Goal: Task Accomplishment & Management: Use online tool/utility

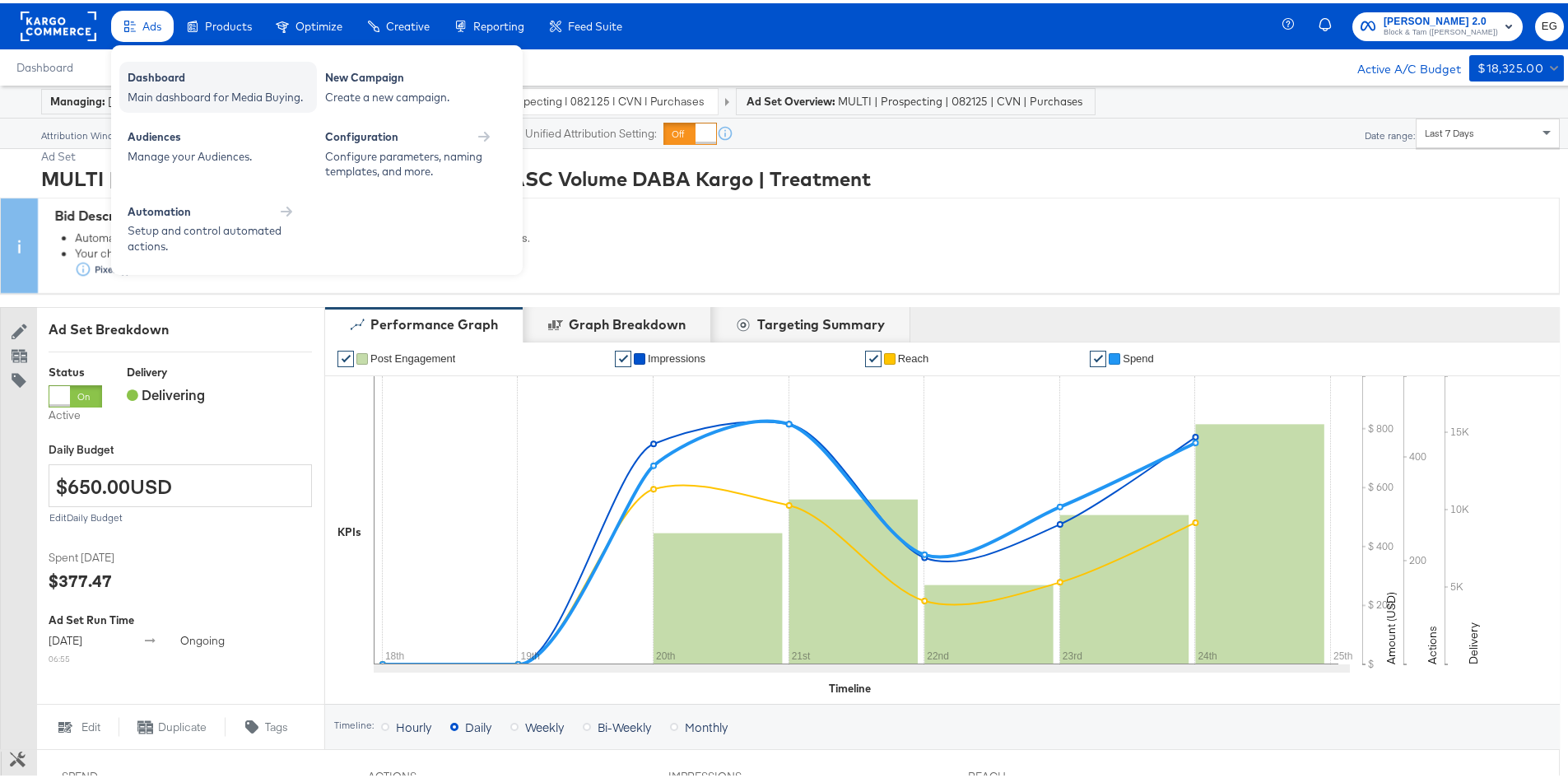
click at [166, 78] on div "Dashboard" at bounding box center [218, 77] width 181 height 19
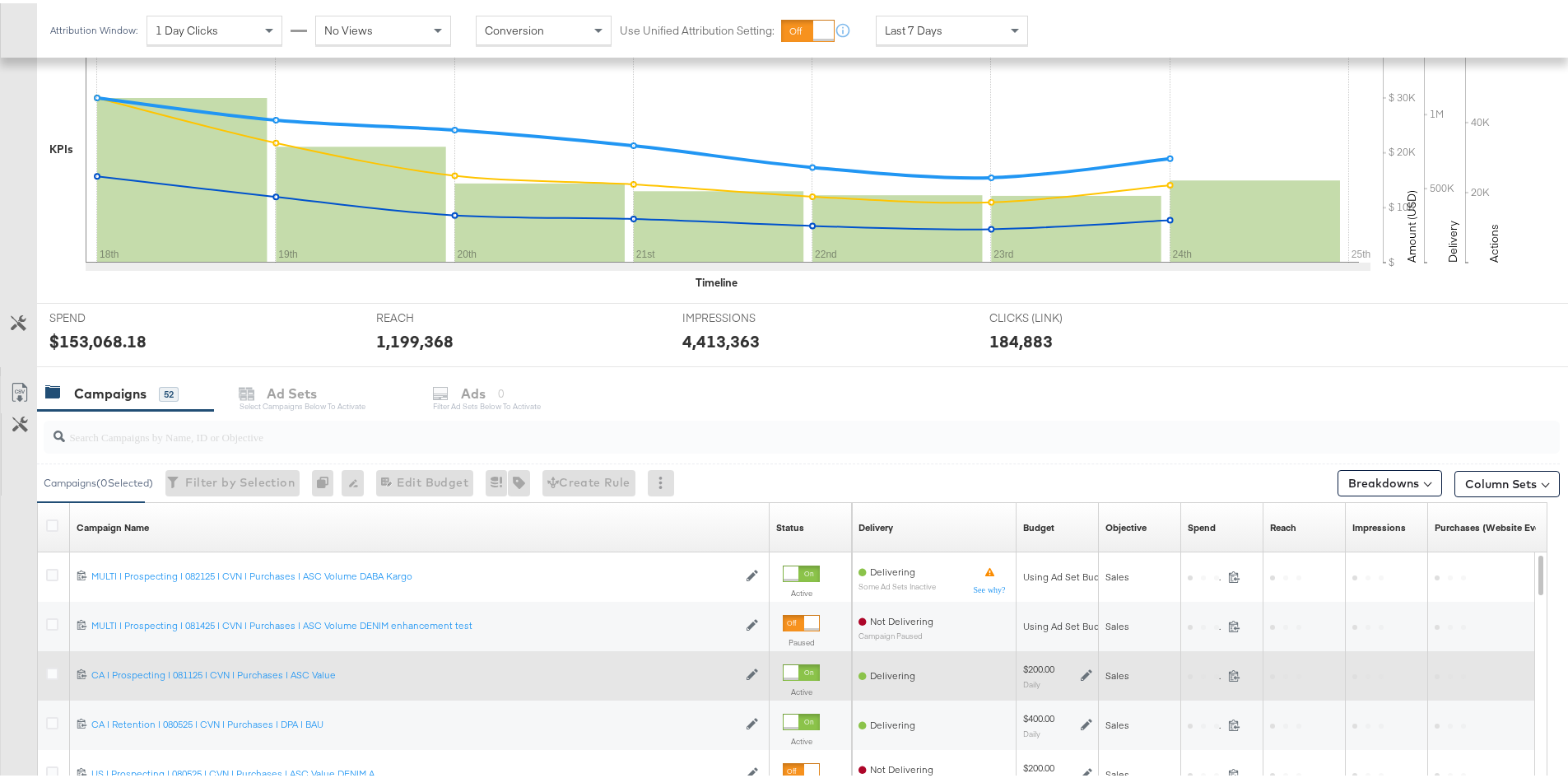
scroll to position [528, 0]
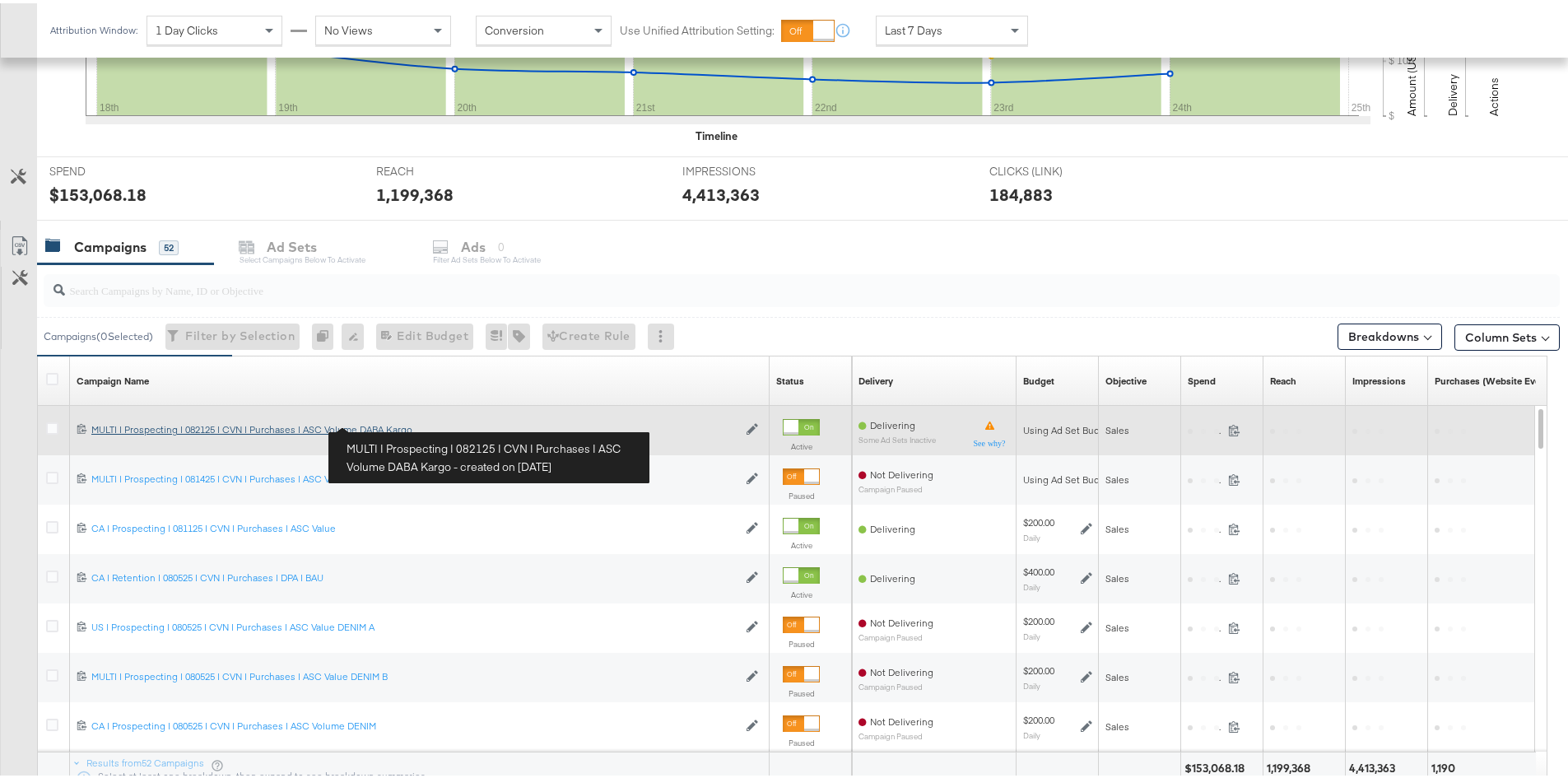
click at [391, 422] on div "MULTI | Prospecting | 082125 | CVN | Purchases | ASC Volume DABA Kargo MULTI | …" at bounding box center [414, 426] width 646 height 13
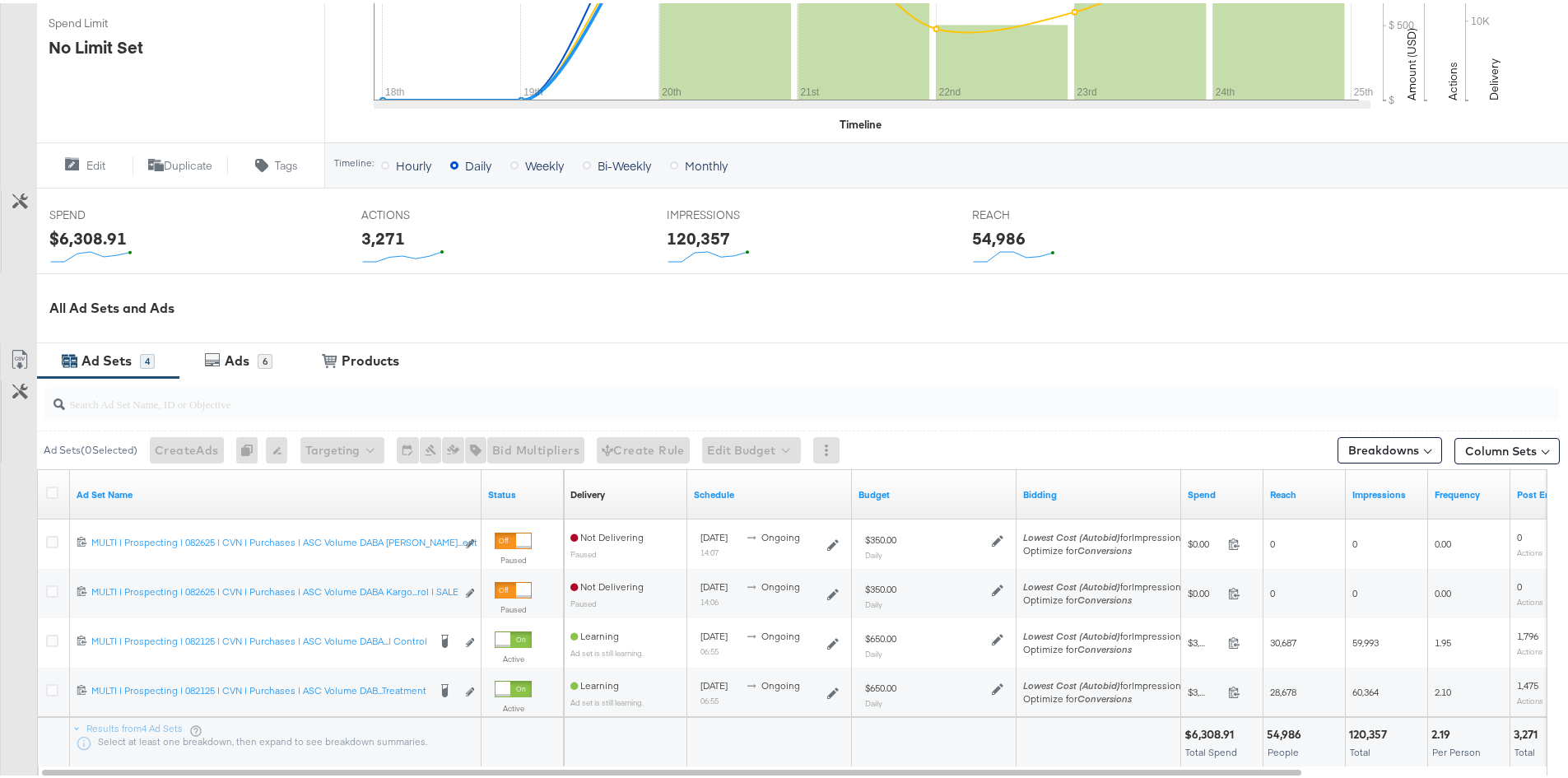
scroll to position [617, 0]
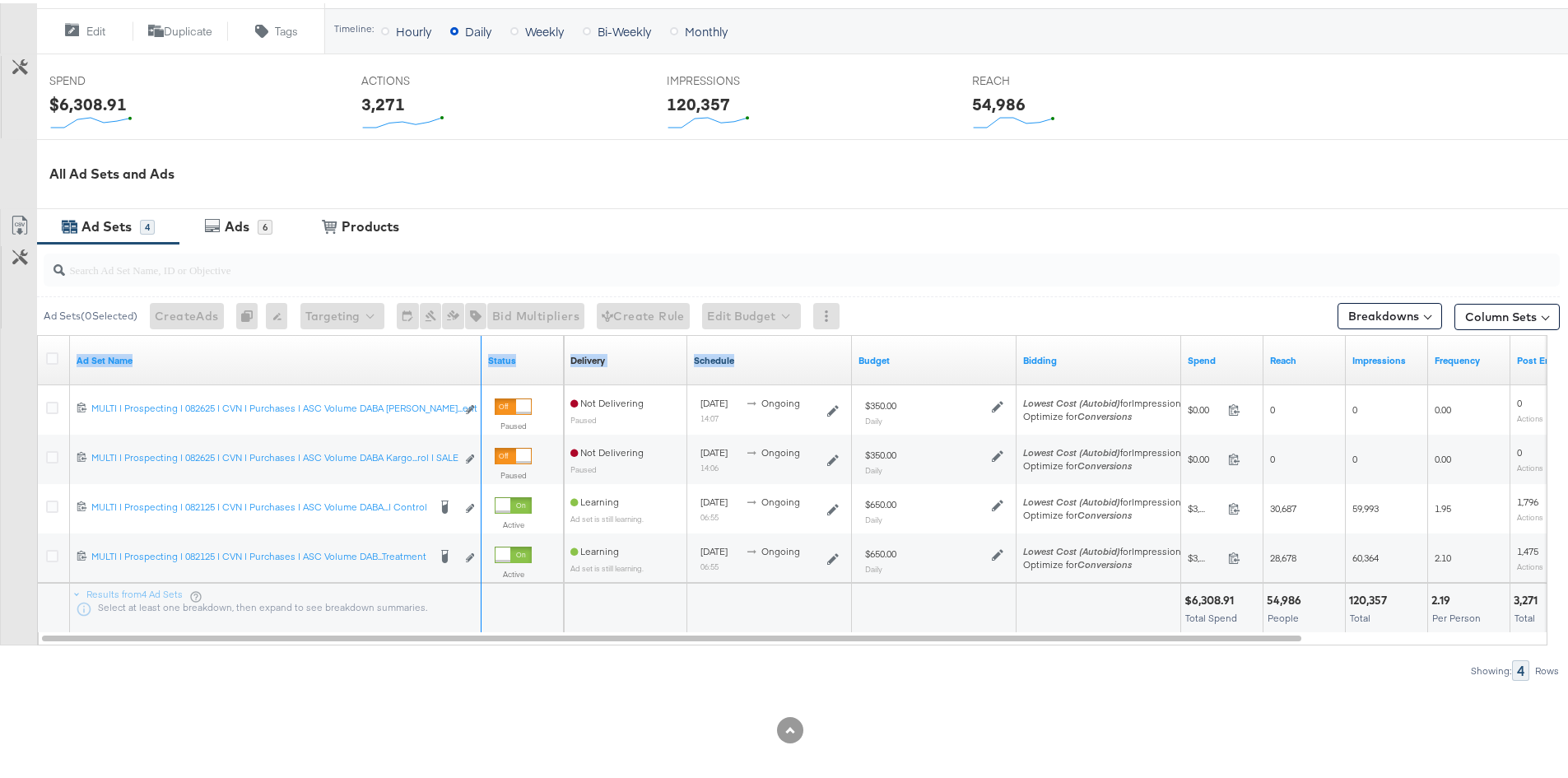
drag, startPoint x: 480, startPoint y: 349, endPoint x: 753, endPoint y: 353, distance: 273.0
click at [38, 333] on div "Ad Set Name Status Delivery Sorting Unavailable Schedule Budget Bidding Spend R…" at bounding box center [38, 333] width 0 height 0
drag, startPoint x: 480, startPoint y: 344, endPoint x: 590, endPoint y: 345, distance: 110.0
click at [38, 333] on div "Ad Set Name Status Delivery Sorting Unavailable Schedule Budget Bidding Spend R…" at bounding box center [38, 333] width 0 height 0
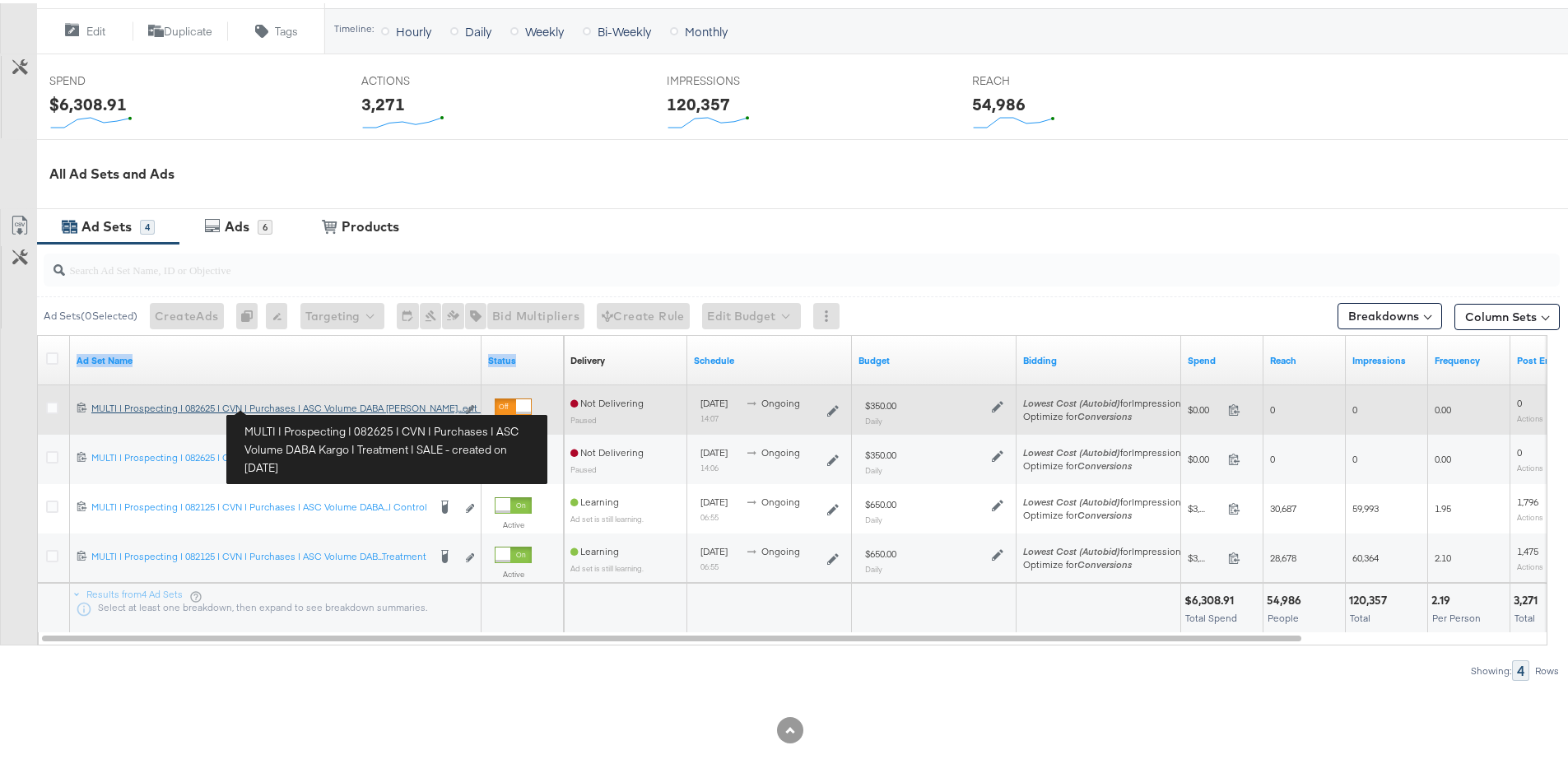
click at [288, 404] on div "MULTI | Prospecting | 082625 | CVN | Purchases | ASC Volume DABA Kargo | Treatm…" at bounding box center [274, 405] width 364 height 13
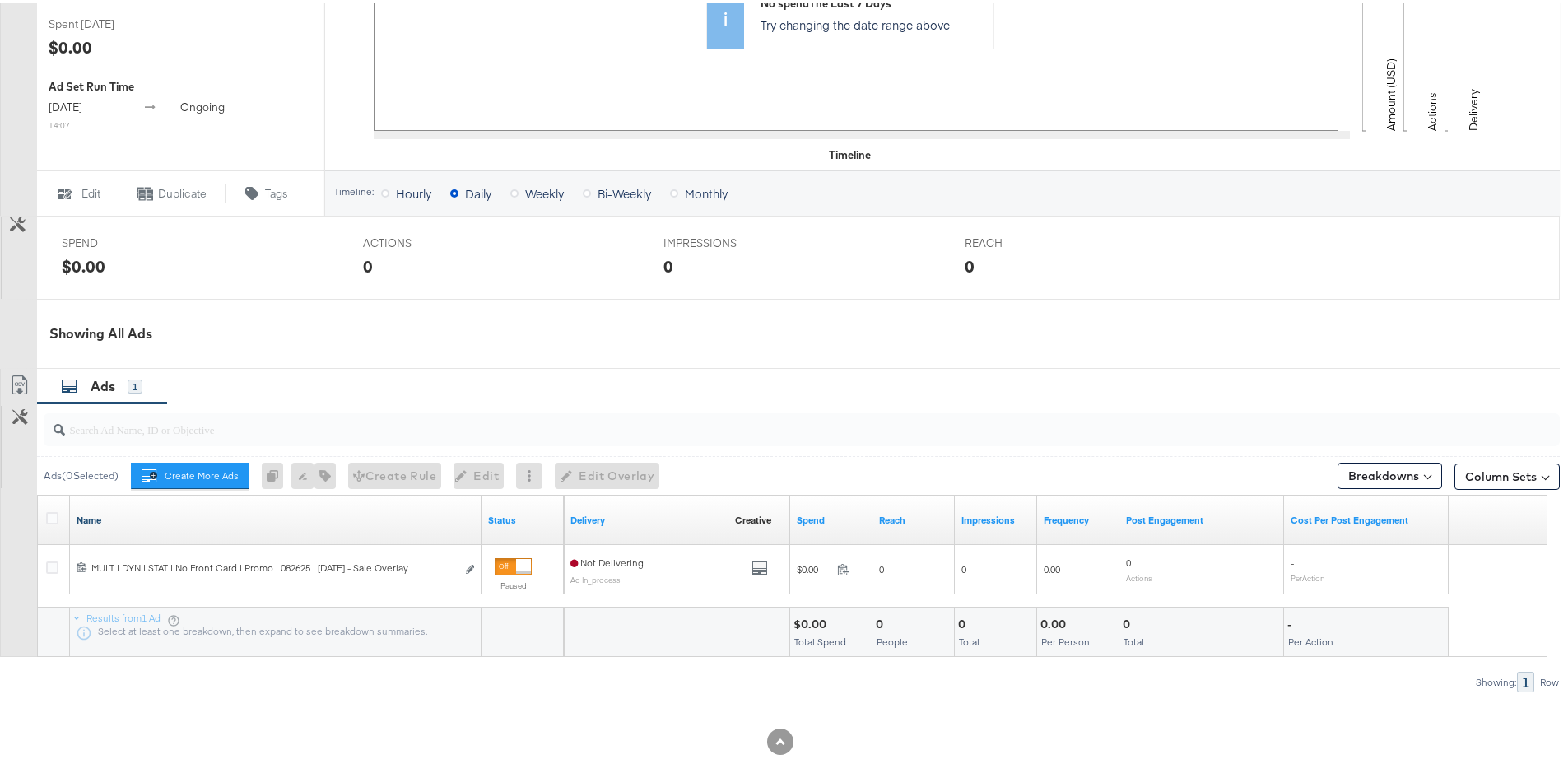
scroll to position [545, 0]
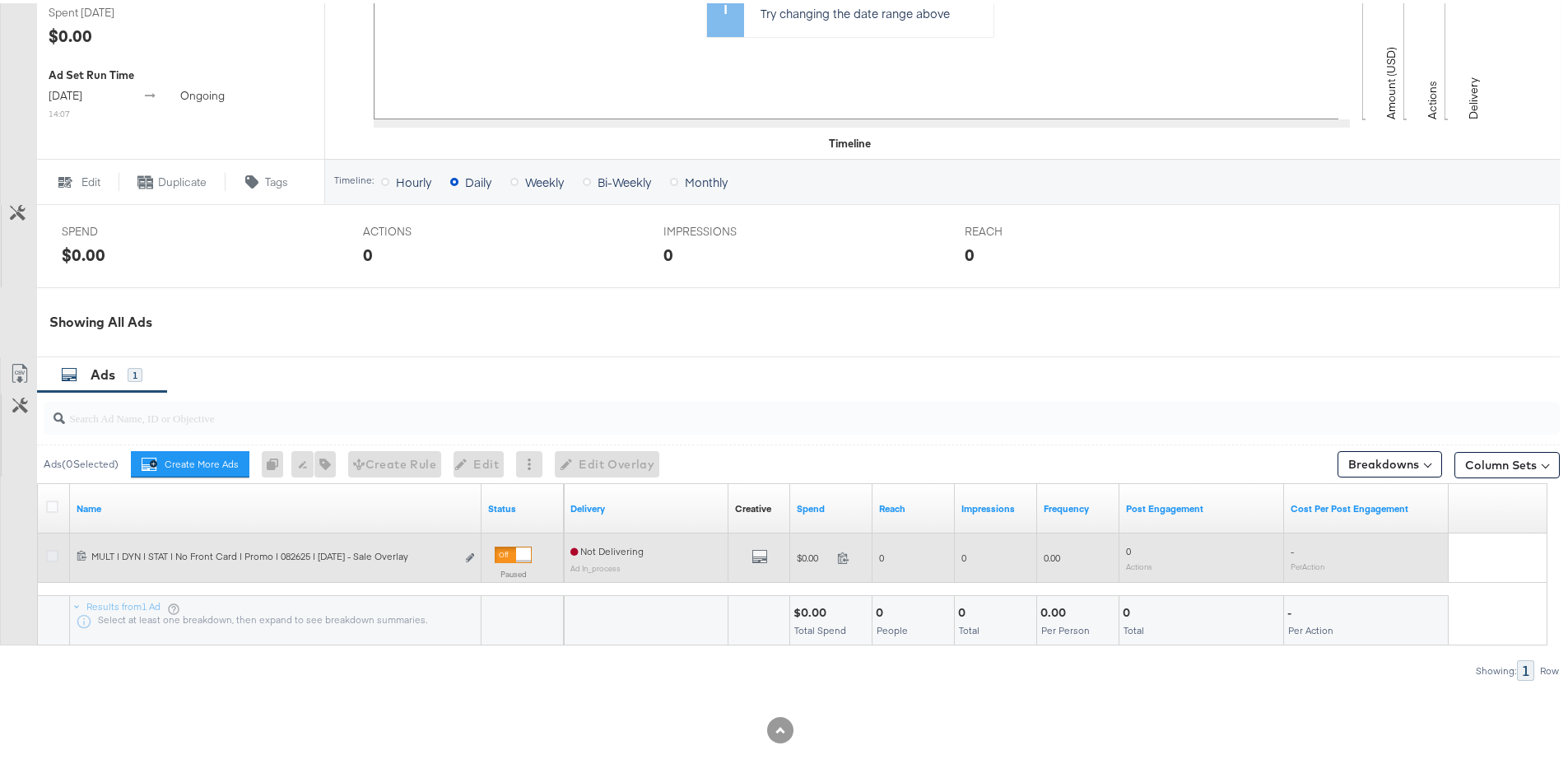
click at [49, 551] on icon at bounding box center [52, 553] width 12 height 12
click at [0, 0] on input "checkbox" at bounding box center [0, 0] width 0 height 0
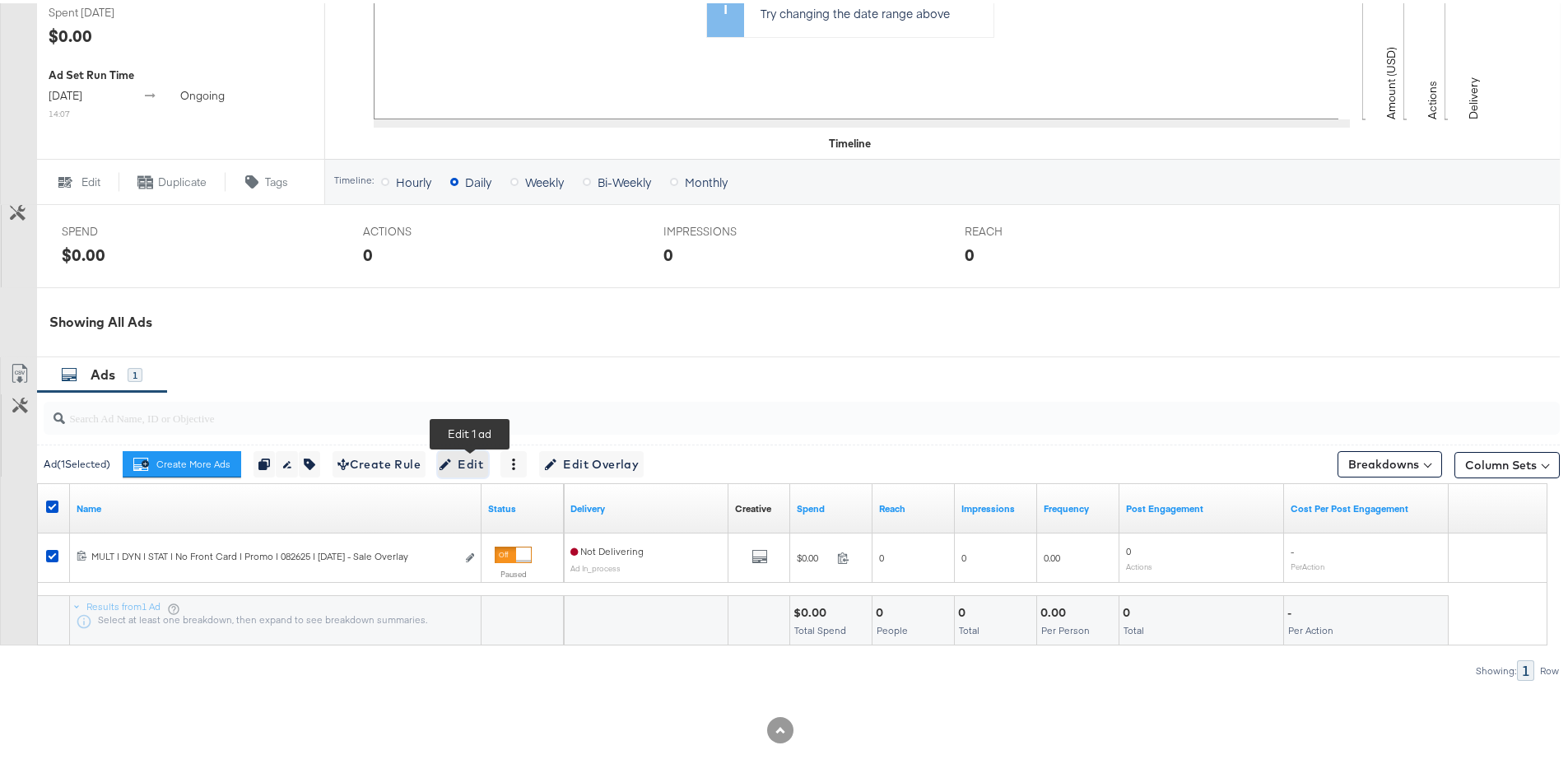
click at [462, 454] on span "Edit" at bounding box center [463, 461] width 40 height 20
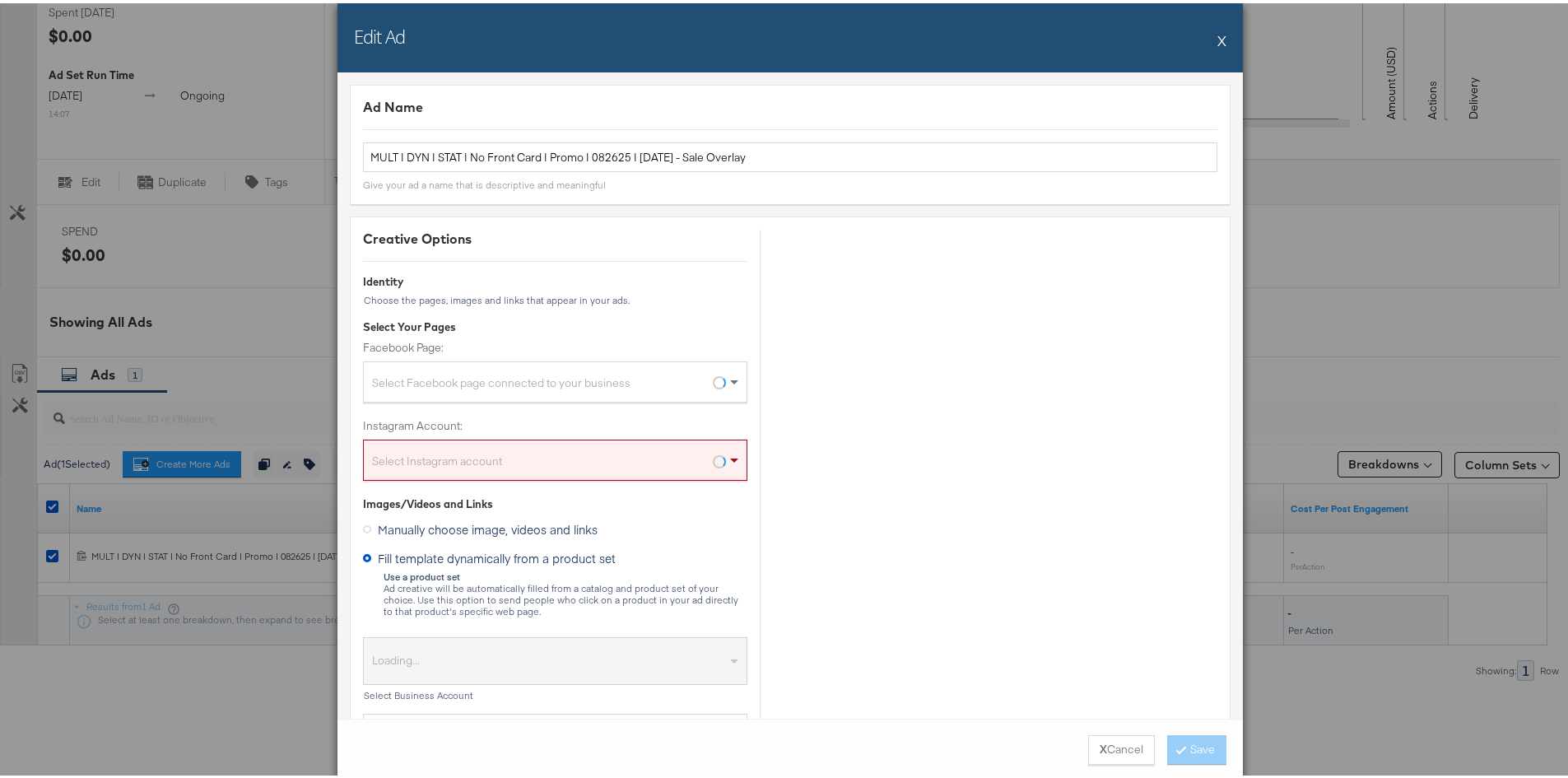
click at [1218, 35] on button "X" at bounding box center [1222, 36] width 9 height 33
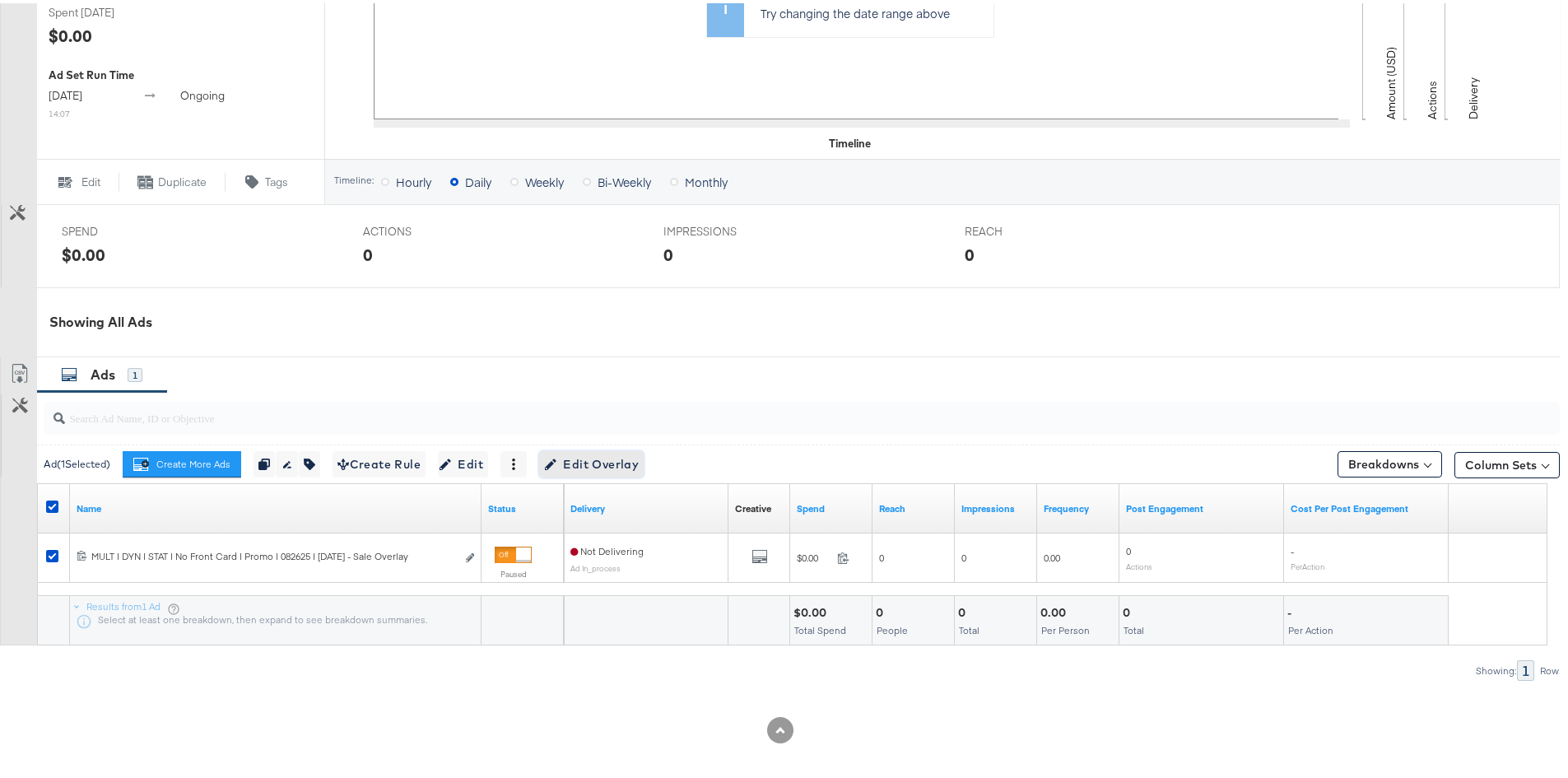
click at [623, 470] on span "Edit Overlay Edit overlays for 1 ad" at bounding box center [591, 461] width 95 height 20
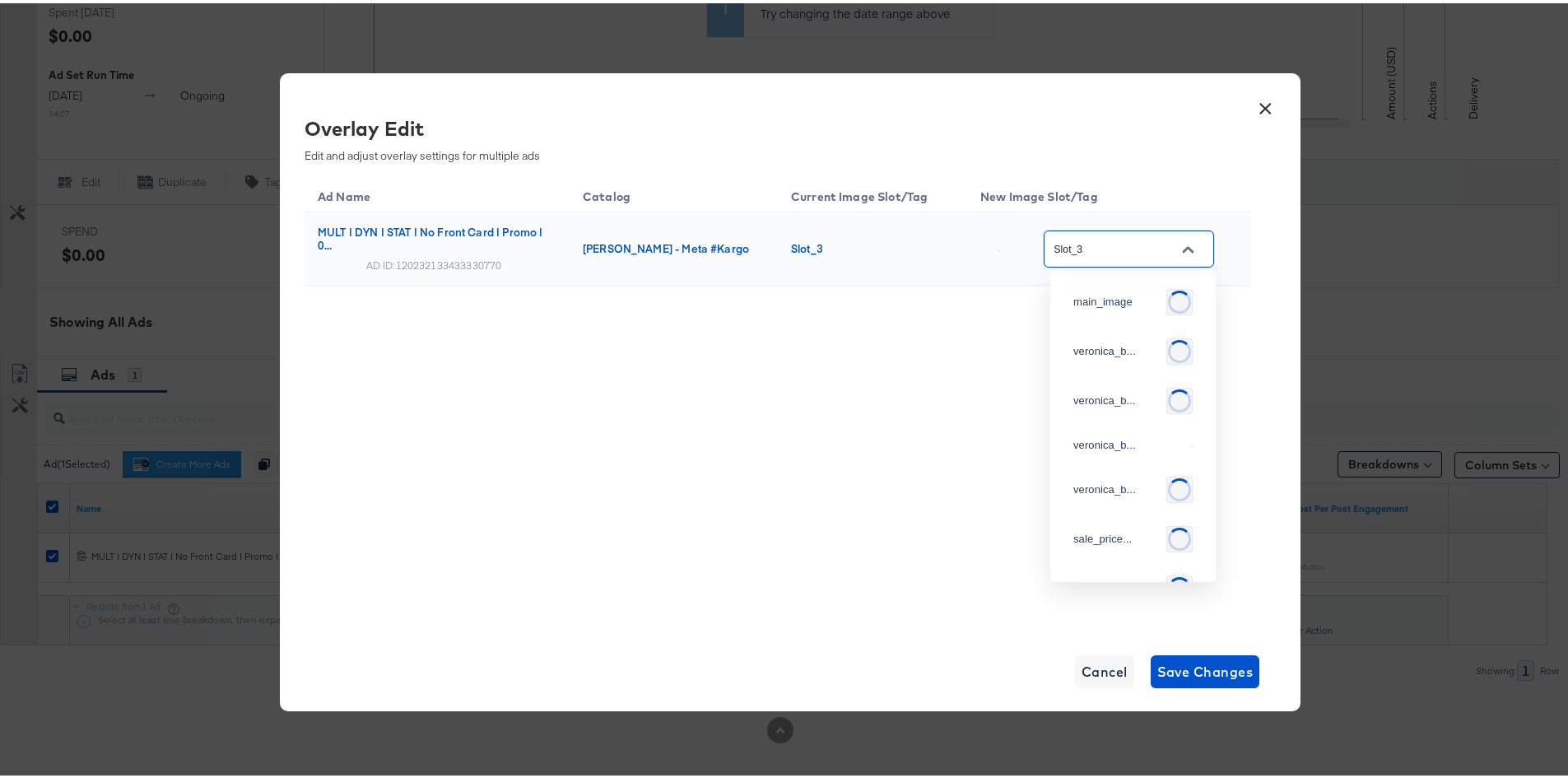
click at [1148, 237] on input "Slot_3" at bounding box center [1117, 246] width 130 height 19
click at [1117, 300] on div "Slot_5" at bounding box center [1133, 285] width 139 height 30
type input "Slot_5"
click at [983, 459] on div "Ad Name Catalog Current Image Slot/Tag New Image Slot/Tag MULT | DYN | STAT | N…" at bounding box center [778, 399] width 947 height 453
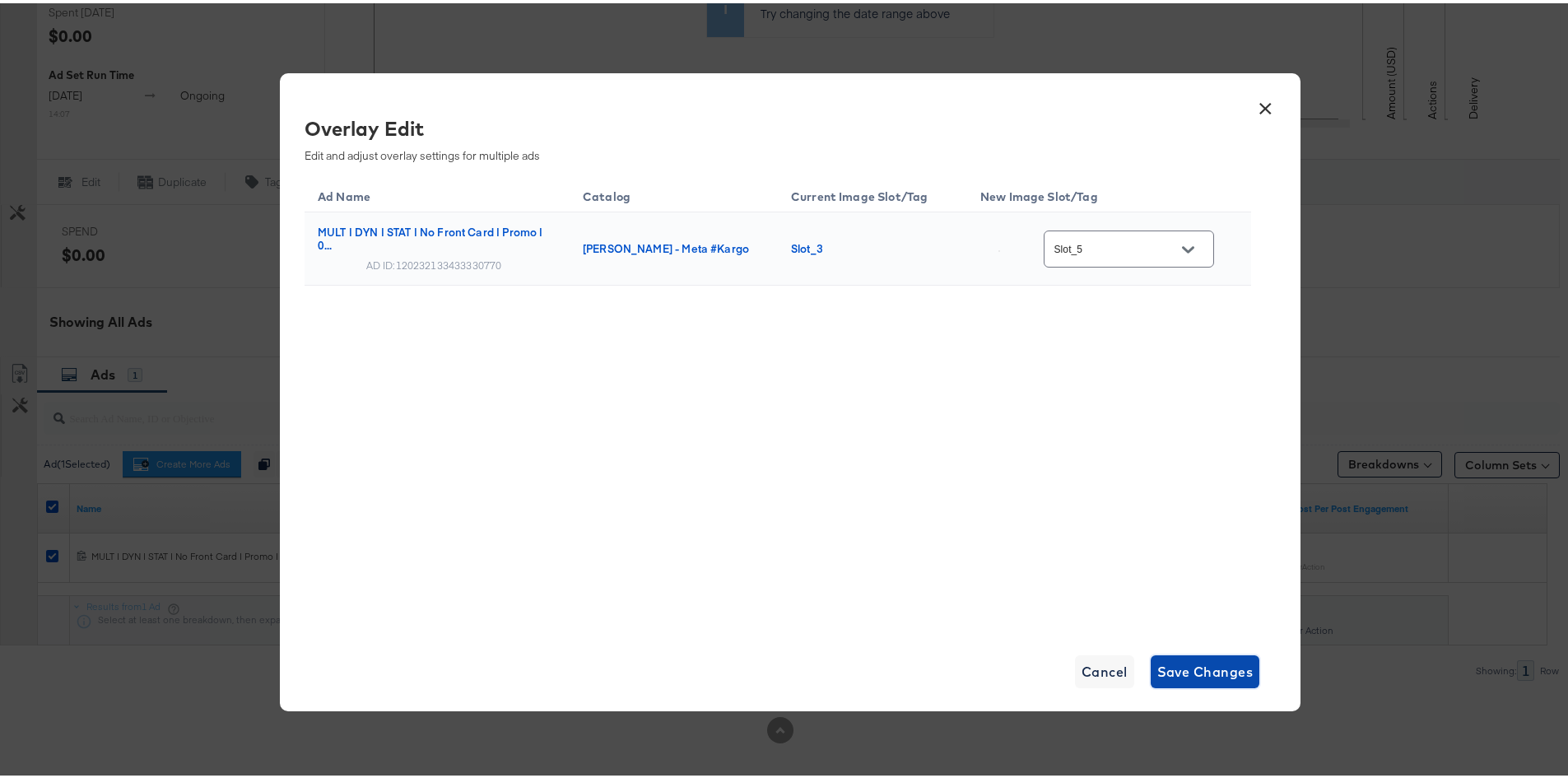
click at [1206, 661] on span "Save Changes" at bounding box center [1205, 669] width 96 height 23
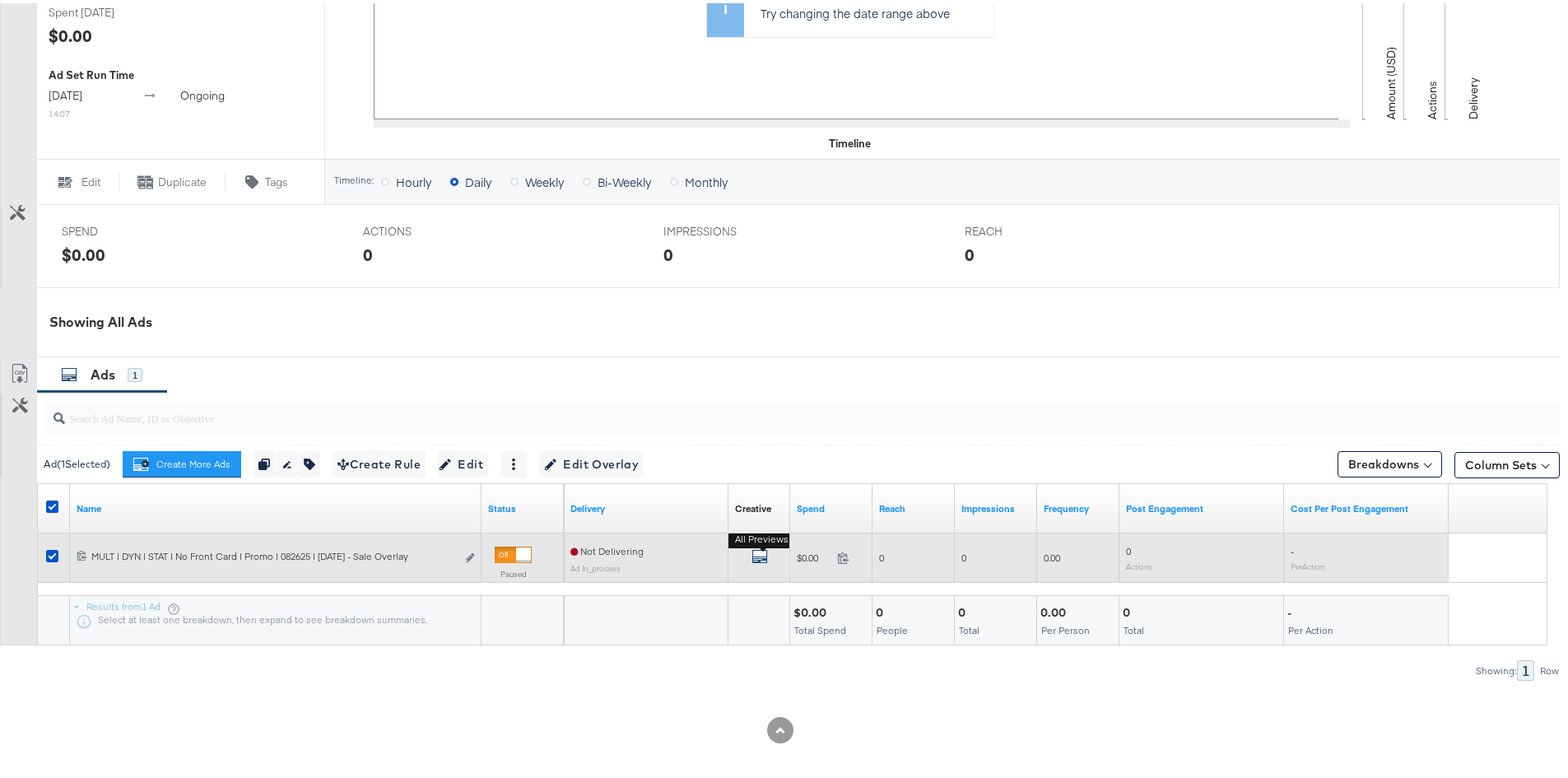
click at [764, 554] on icon "default" at bounding box center [759, 553] width 17 height 17
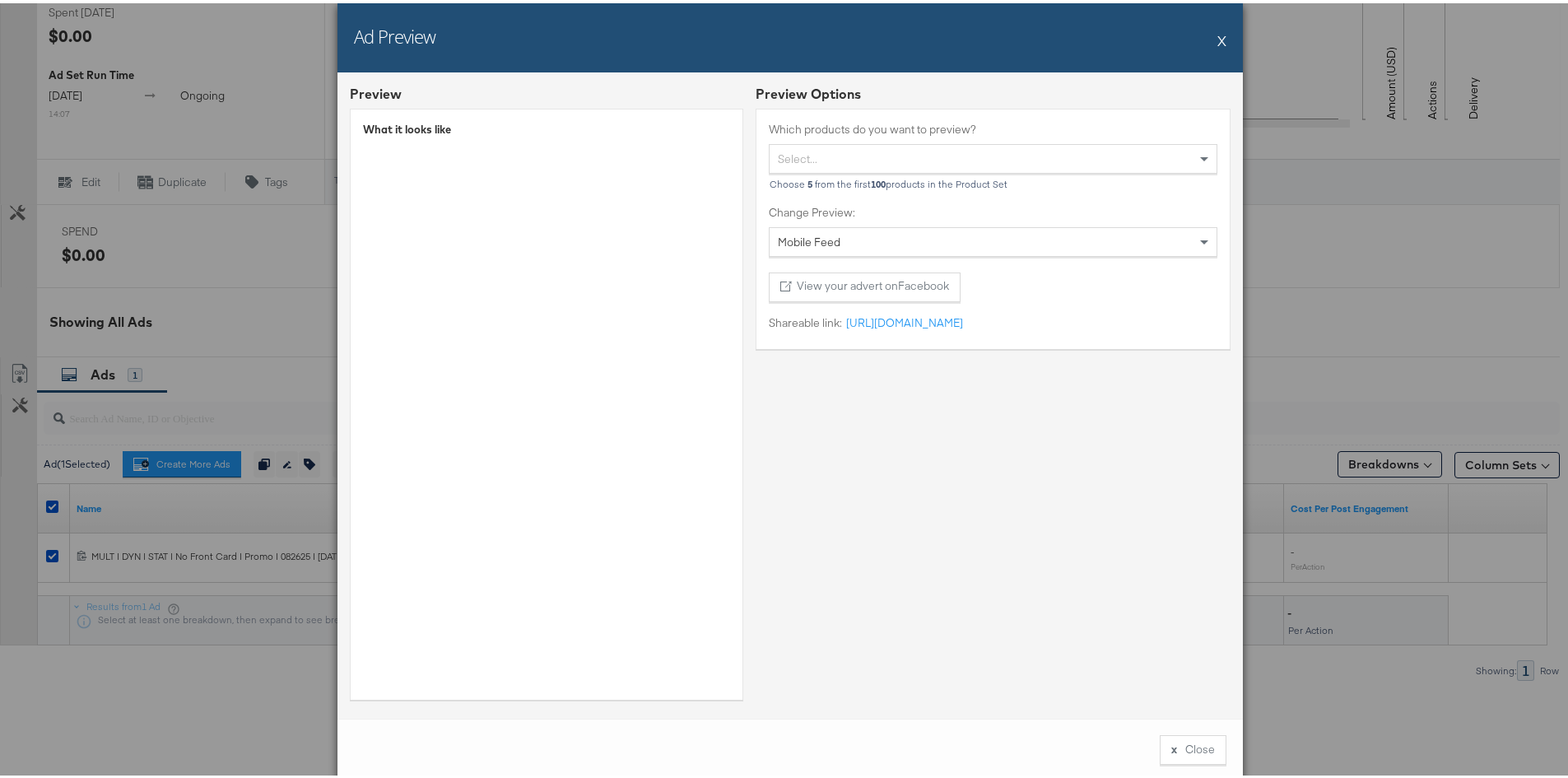
click at [935, 482] on div "Preview Options Which products do you want to preview? Select... Choose 5 from …" at bounding box center [993, 395] width 475 height 628
click at [890, 292] on button "View your advert on Facebook" at bounding box center [865, 284] width 192 height 30
